Goal: Navigation & Orientation: Find specific page/section

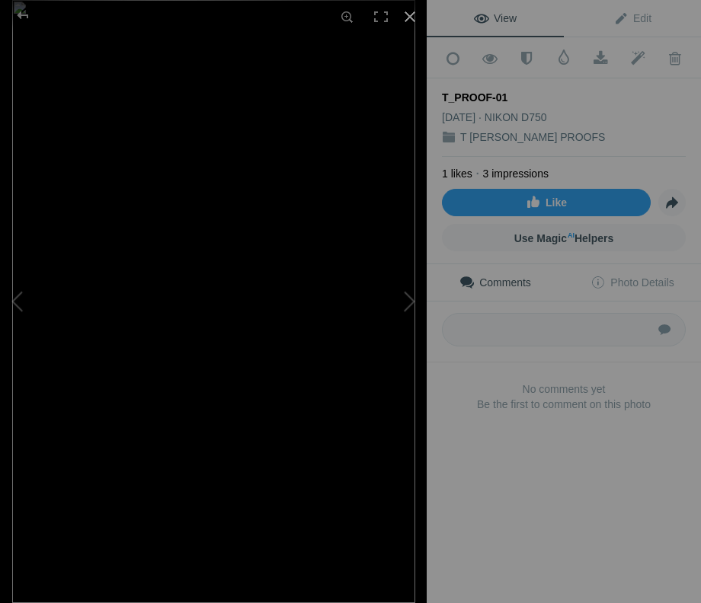
click at [412, 12] on div at bounding box center [410, 17] width 34 height 34
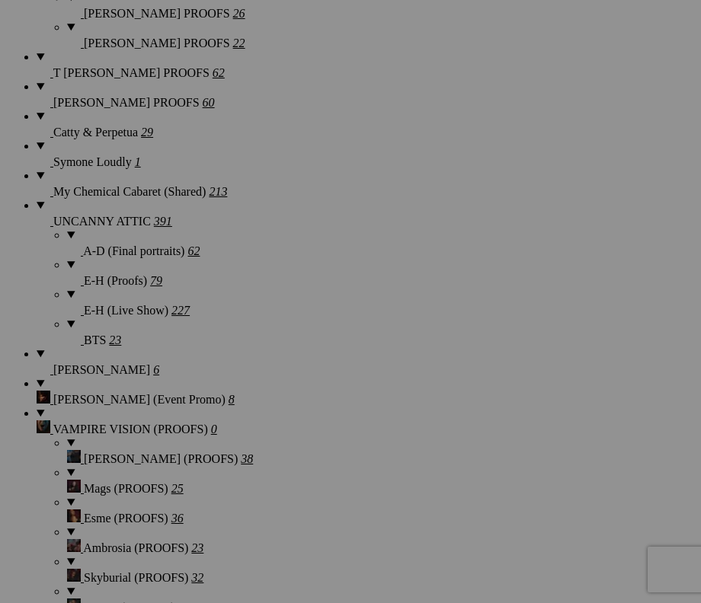
scroll to position [1588, 0]
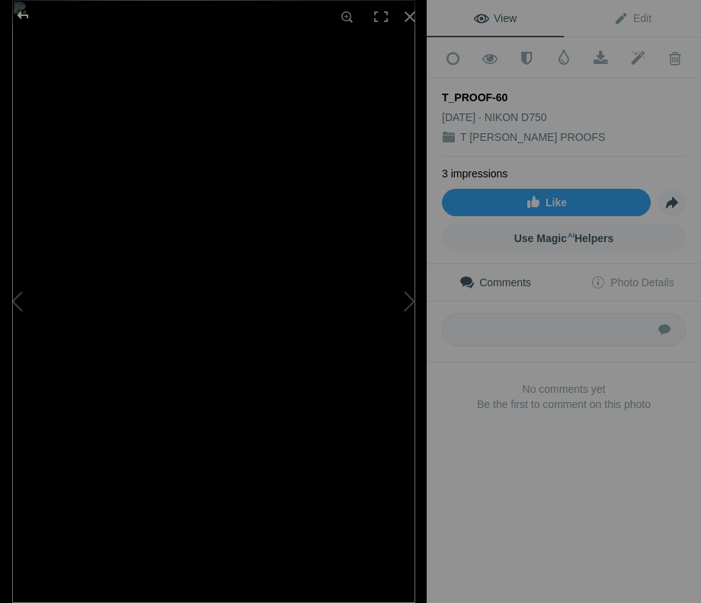
click at [21, 11] on div at bounding box center [22, 15] width 55 height 30
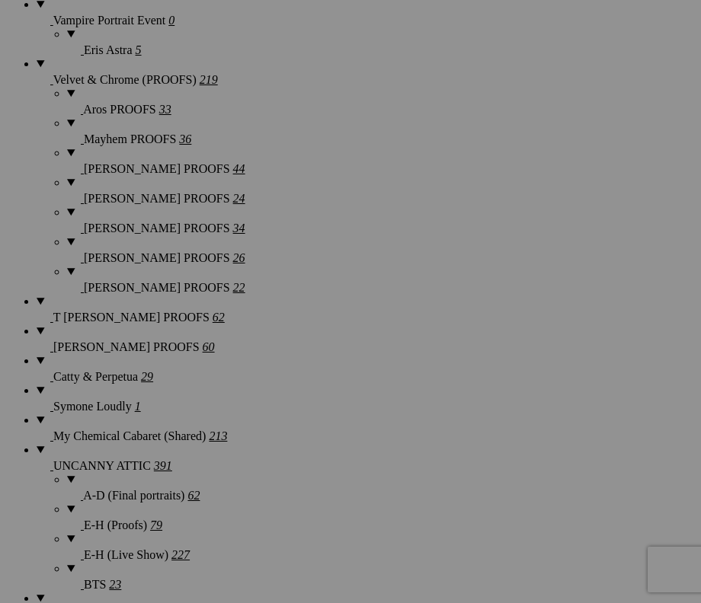
scroll to position [1354, 0]
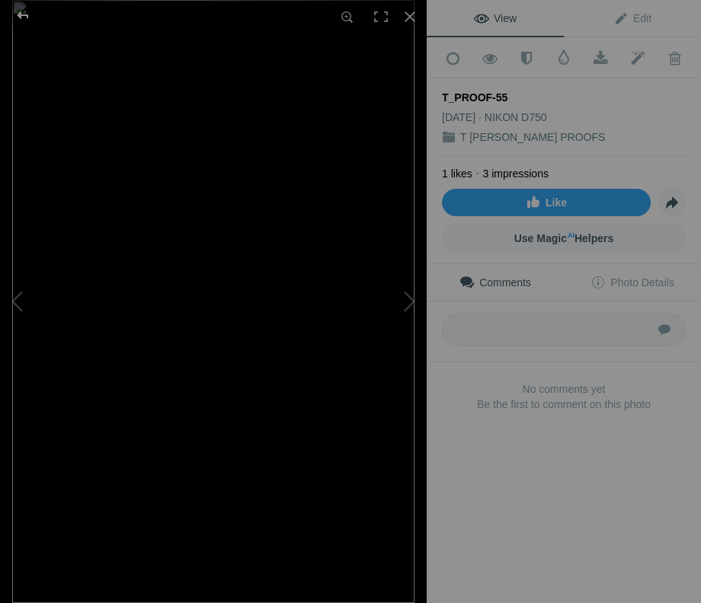
click at [23, 11] on div at bounding box center [22, 15] width 55 height 30
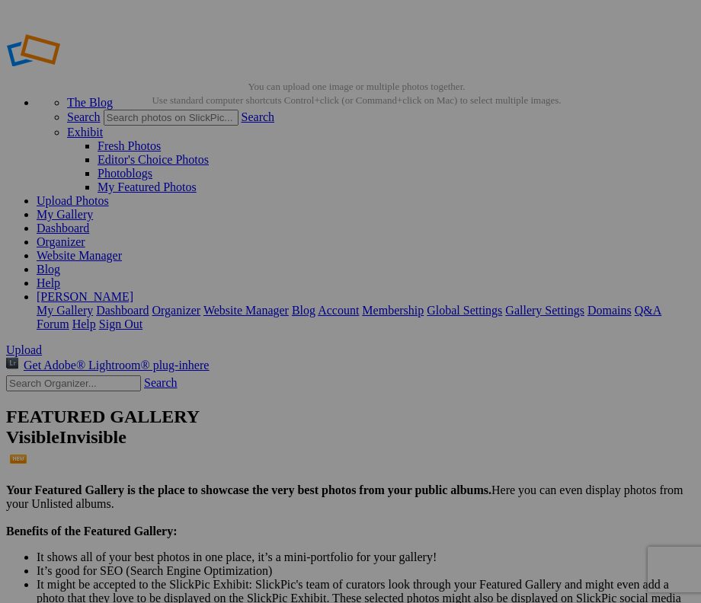
scroll to position [0, 0]
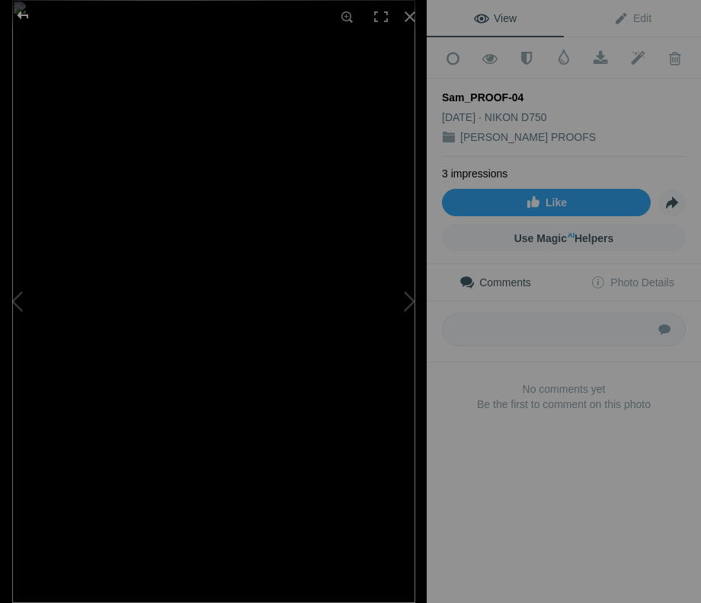
click at [28, 26] on div at bounding box center [22, 15] width 55 height 30
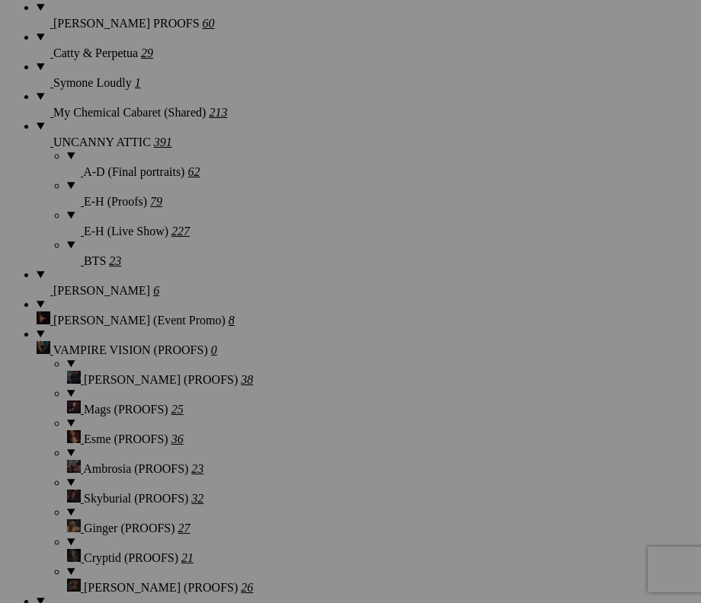
scroll to position [1748, 0]
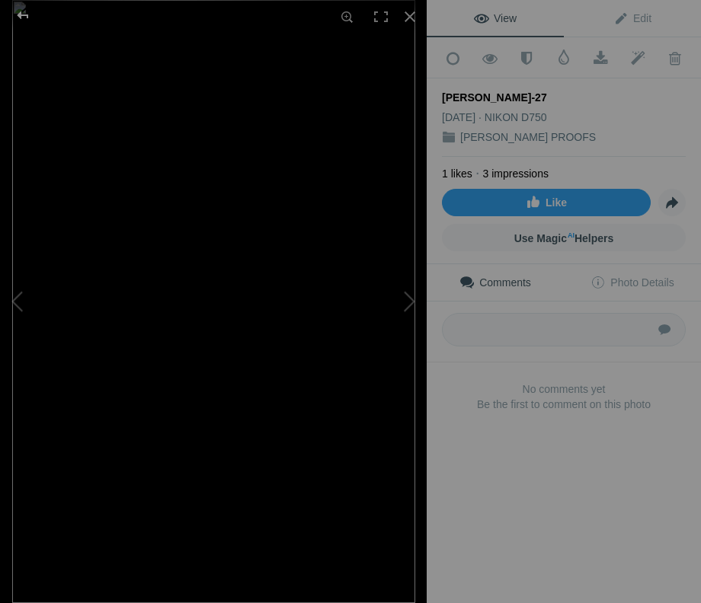
click at [29, 23] on div at bounding box center [22, 15] width 55 height 30
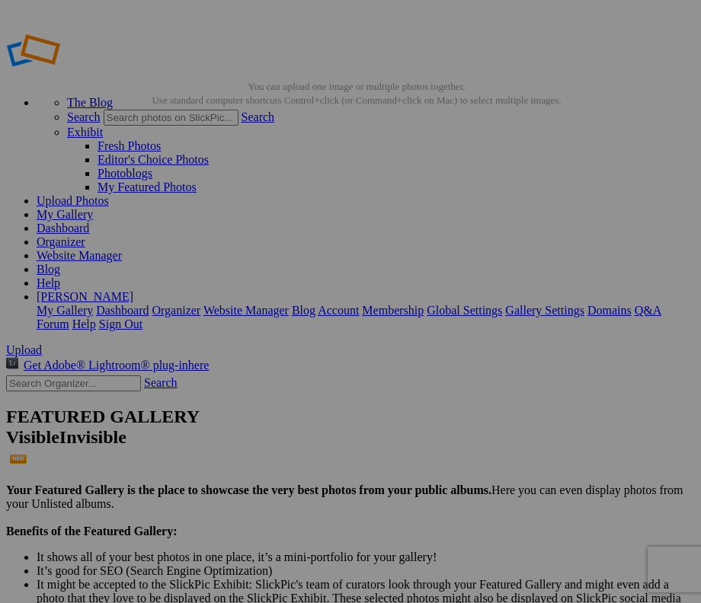
scroll to position [0, 0]
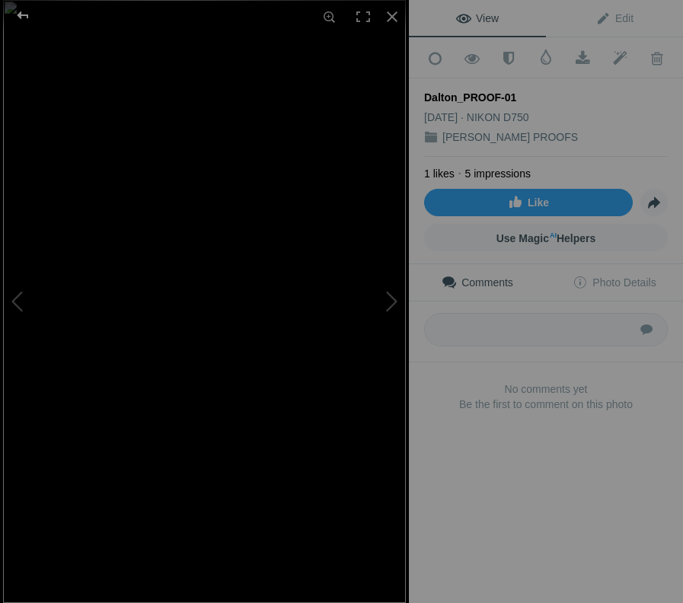
click at [19, 16] on div at bounding box center [22, 15] width 55 height 30
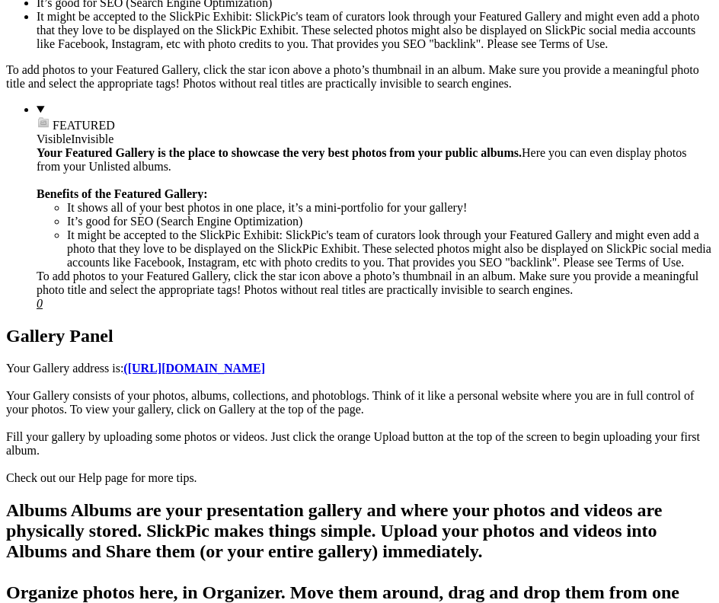
scroll to position [571, 0]
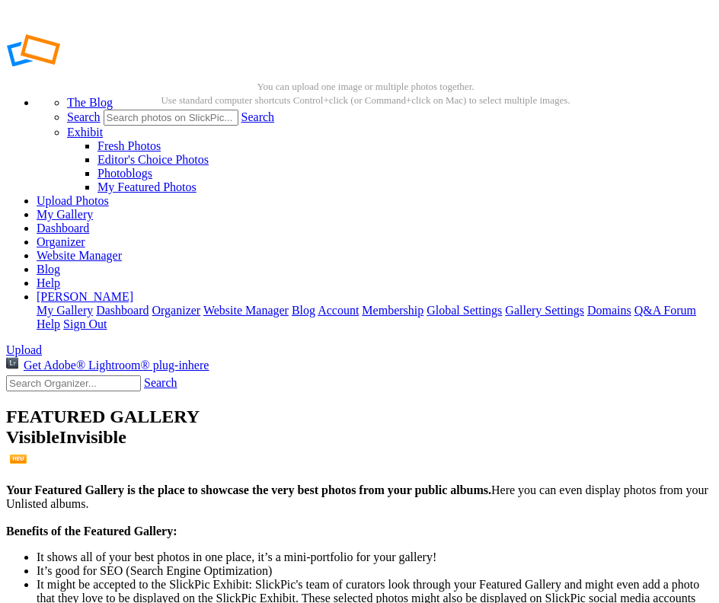
scroll to position [0, 0]
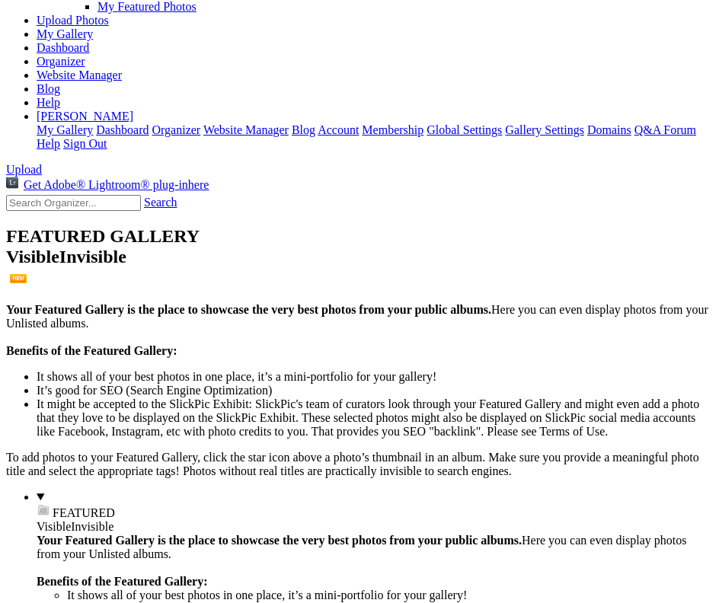
scroll to position [172, 0]
